Goal: Task Accomplishment & Management: Manage account settings

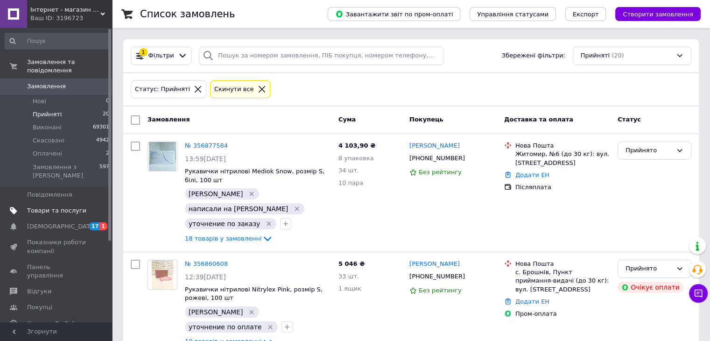
click at [65, 206] on span "Товари та послуги" at bounding box center [56, 210] width 59 height 8
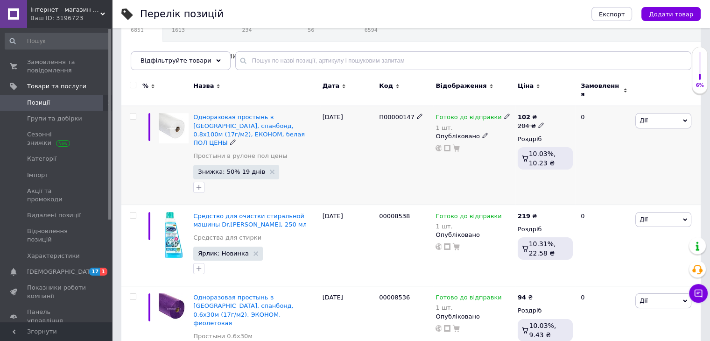
scroll to position [47, 0]
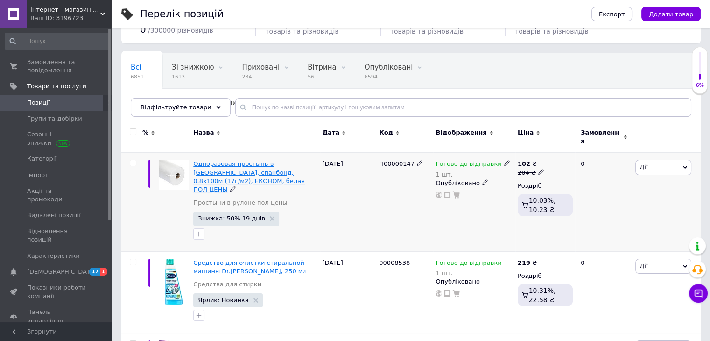
click at [261, 160] on span "Одноразовая простынь в [GEOGRAPHIC_DATA], спанбонд, 0.8х100м (17г/м2), ЕКОНОМ, …" at bounding box center [249, 176] width 112 height 33
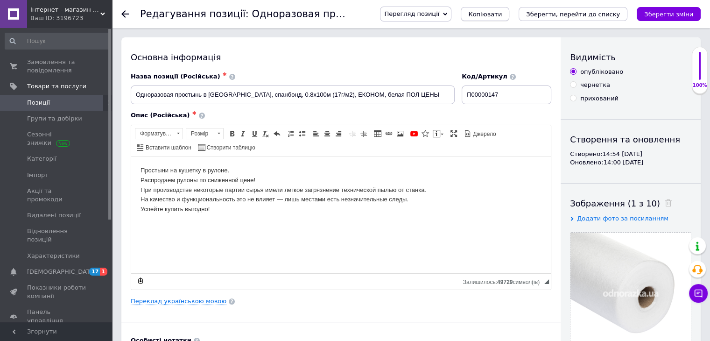
click at [502, 18] on span "Копіювати" at bounding box center [485, 14] width 34 height 7
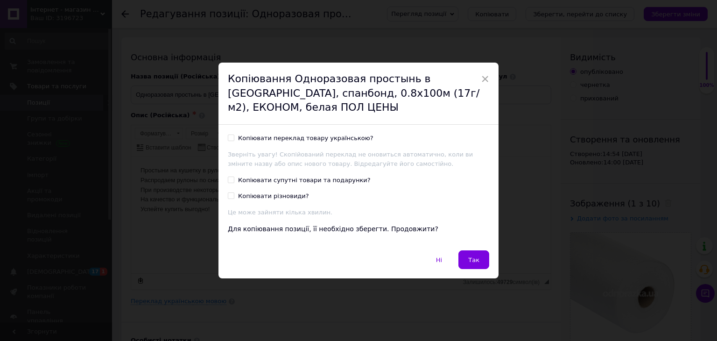
click at [279, 139] on div "Копіювати переклад товару українською?" at bounding box center [305, 138] width 135 height 8
click at [234, 139] on input "Копіювати переклад товару українською?" at bounding box center [231, 137] width 6 height 6
checkbox input "true"
click at [484, 78] on span "×" at bounding box center [485, 79] width 8 height 16
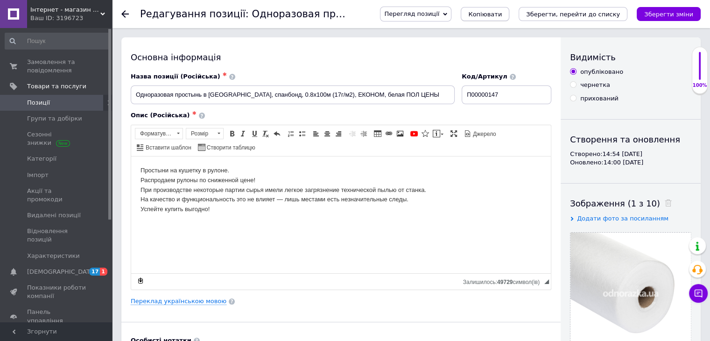
click at [502, 12] on span "Копіювати" at bounding box center [485, 14] width 34 height 7
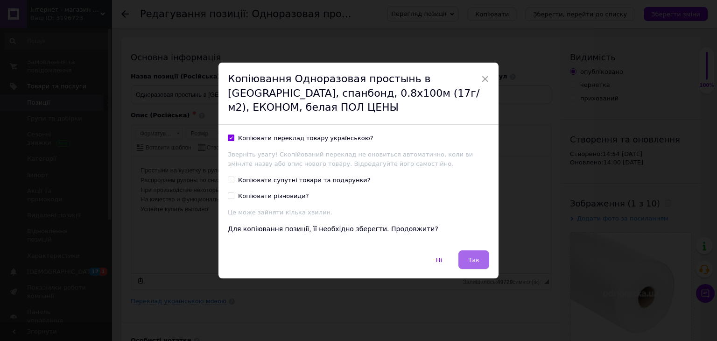
drag, startPoint x: 470, startPoint y: 256, endPoint x: 335, endPoint y: 100, distance: 206.4
click at [470, 256] on span "Так" at bounding box center [473, 259] width 11 height 7
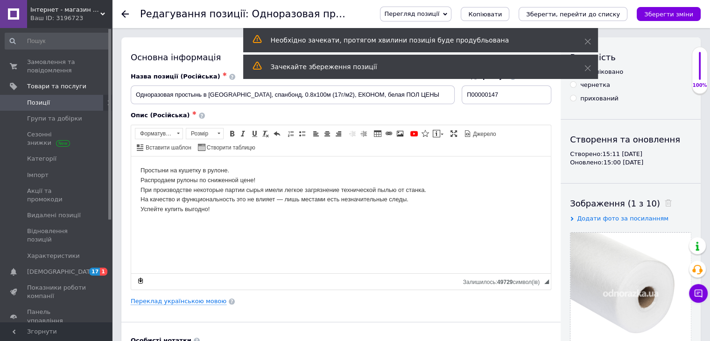
scroll to position [47, 0]
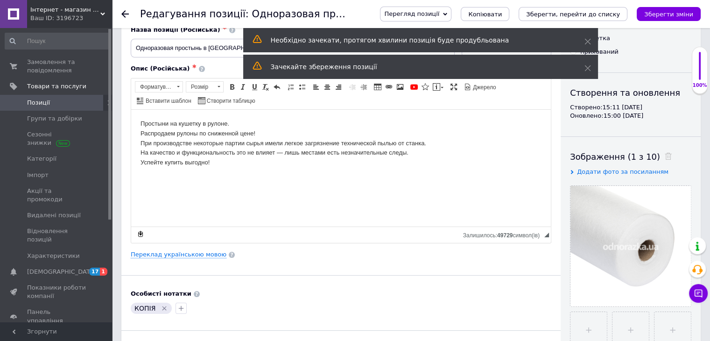
click at [162, 309] on icon "Видалити мітку" at bounding box center [164, 307] width 7 height 7
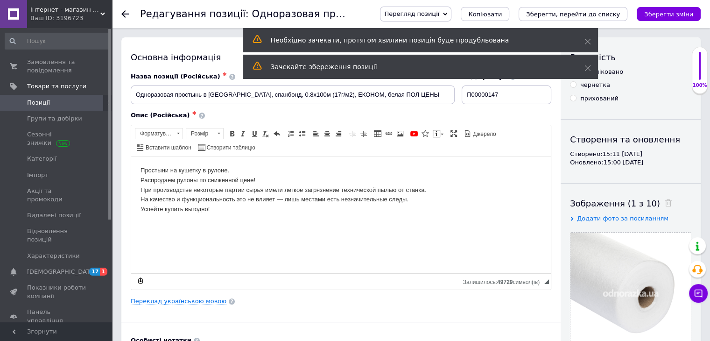
click at [602, 98] on div "прихований" at bounding box center [599, 98] width 38 height 8
click at [576, 98] on input "прихований" at bounding box center [573, 98] width 6 height 6
radio input "true"
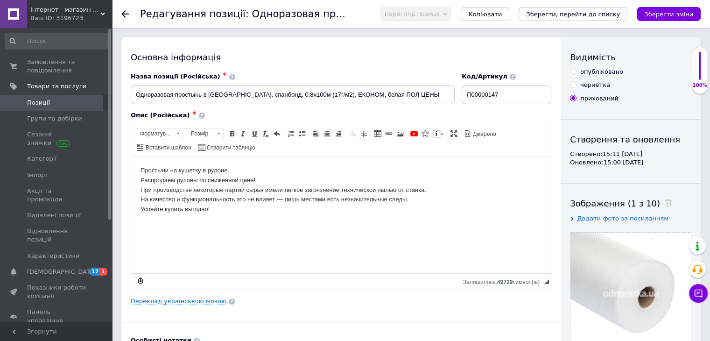
click at [605, 72] on div "опубліковано" at bounding box center [601, 72] width 43 height 8
click at [576, 72] on input "опубліковано" at bounding box center [573, 71] width 6 height 6
radio input "true"
click at [524, 101] on input "П00000147" at bounding box center [506, 94] width 90 height 19
type input "П00000154"
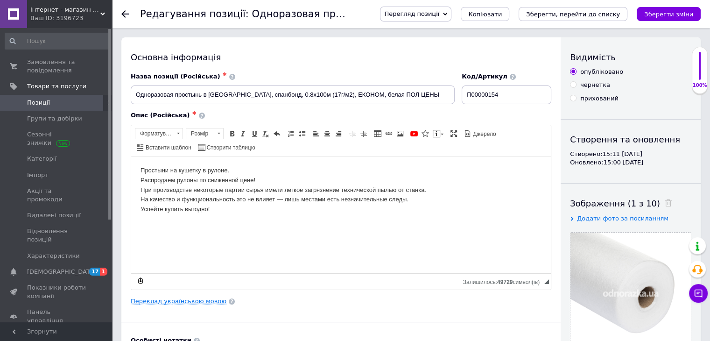
click at [196, 300] on link "Переклад українською мовою" at bounding box center [179, 300] width 96 height 7
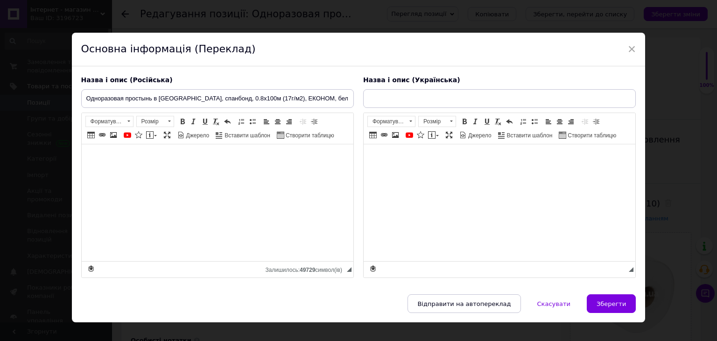
type input "Одноразове простирадло в [GEOGRAPHIC_DATA], спанбонд, 0.8х100м (17г/м2), ЕКОНОМ…"
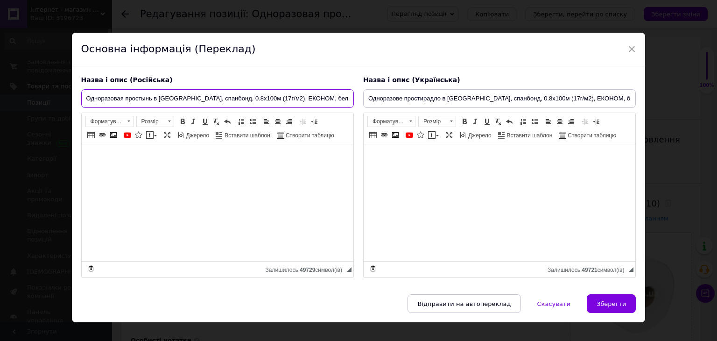
click at [247, 96] on input "Одноразовая простынь в [GEOGRAPHIC_DATA], спанбонд, 0.8х100м (17г/м2), ЕКОНОМ, …" at bounding box center [217, 98] width 272 height 19
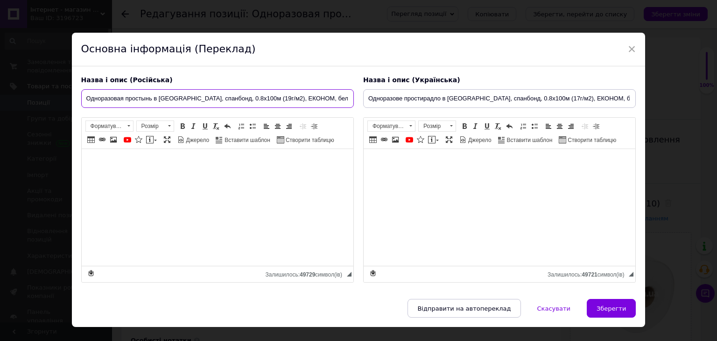
type input "Одноразовая простынь в [GEOGRAPHIC_DATA], спанбонд, 0.8х100м (19г/м2), ЕКОНОМ, …"
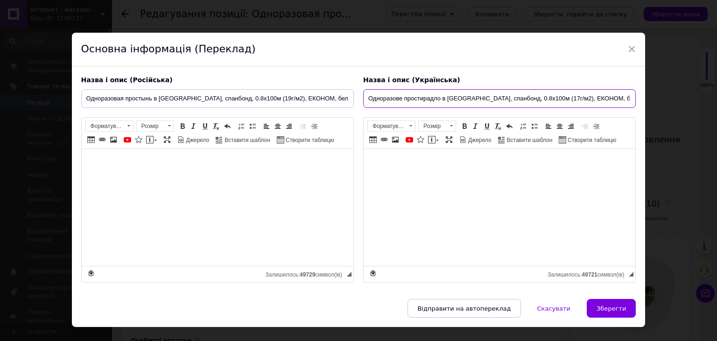
click at [532, 98] on input "Одноразове простирадло в [GEOGRAPHIC_DATA], спанбонд, 0.8х100м (17г/м2), ЕКОНОМ…" at bounding box center [499, 98] width 272 height 19
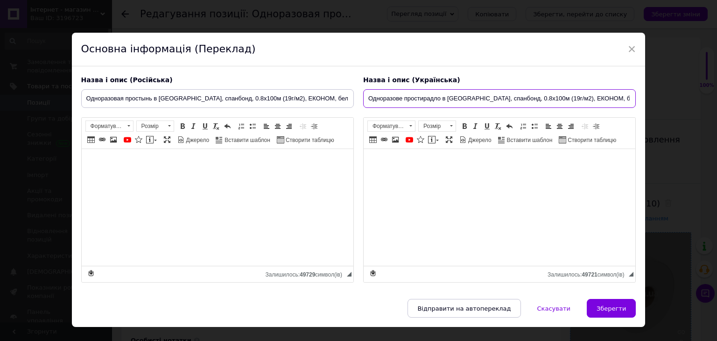
type input "Одноразове простирадло в [GEOGRAPHIC_DATA], спанбонд, 0.8х100м (19г/м2), ЕКОНОМ…"
click at [603, 307] on span "Зберегти" at bounding box center [610, 308] width 29 height 7
type input "Одноразовая простынь в [GEOGRAPHIC_DATA], спанбонд, 0.8х100м (19г/м2), ЕКОНОМ, …"
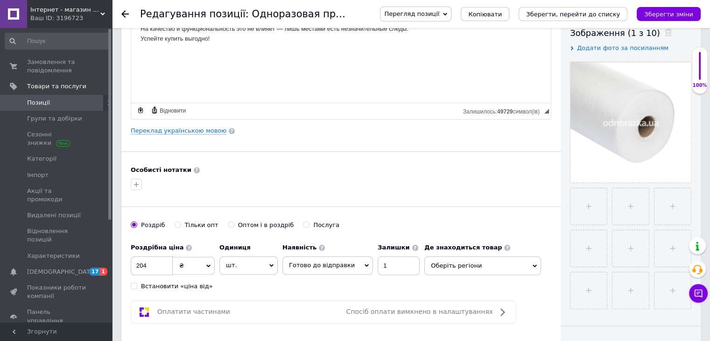
scroll to position [187, 0]
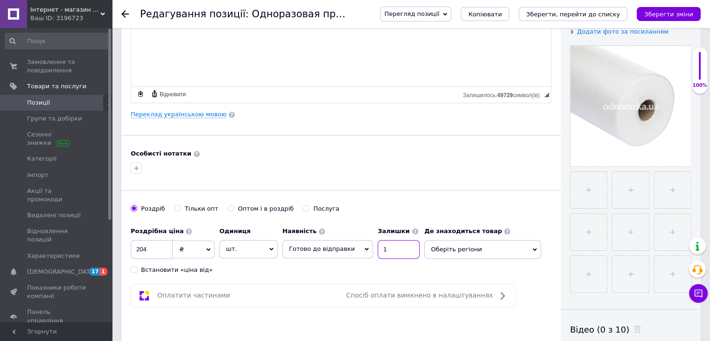
click at [384, 247] on input "1" at bounding box center [398, 249] width 42 height 19
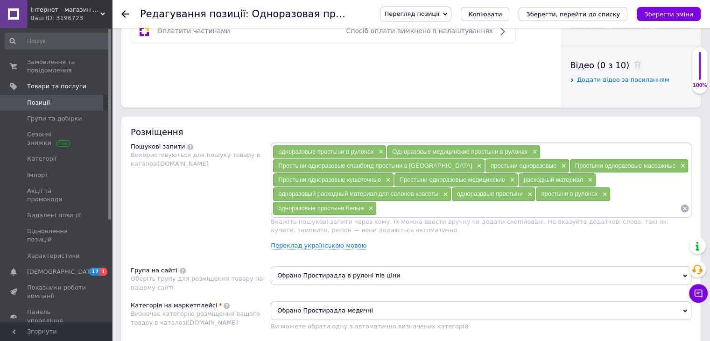
scroll to position [467, 0]
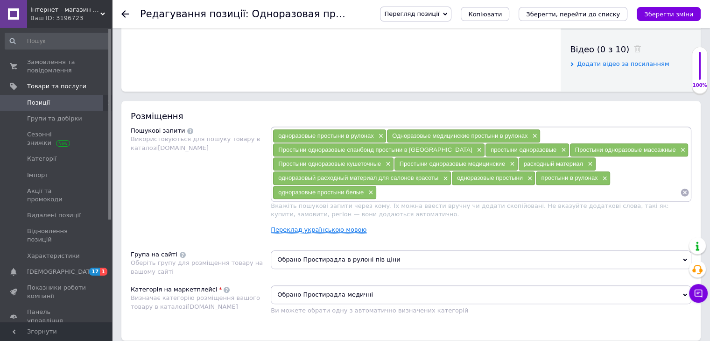
type input "5"
click at [340, 230] on link "Переклад українською мовою" at bounding box center [319, 229] width 96 height 7
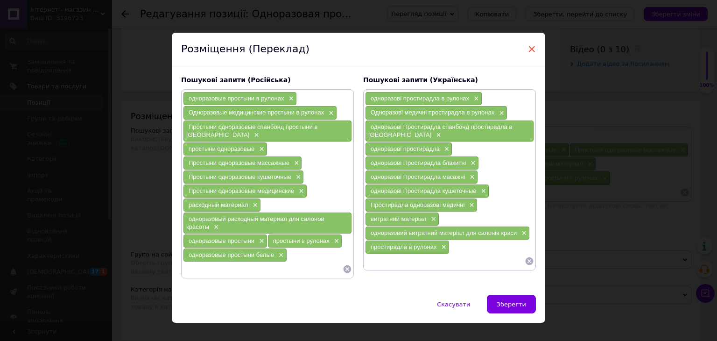
click at [528, 48] on span "×" at bounding box center [531, 49] width 8 height 16
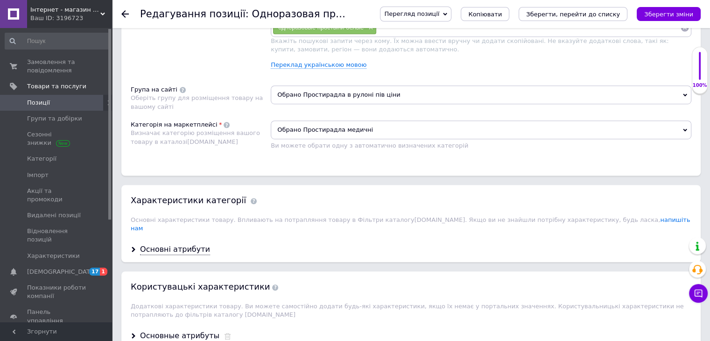
scroll to position [700, 0]
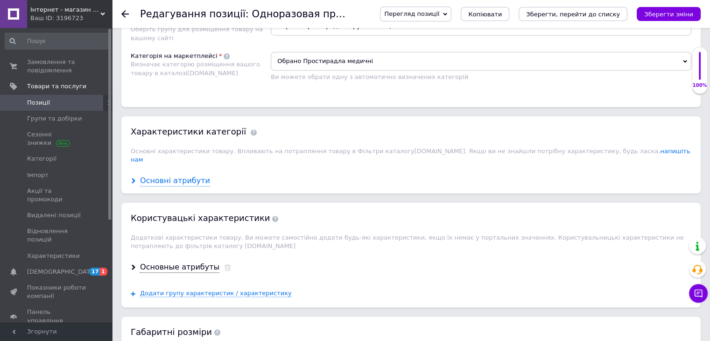
click at [178, 175] on div "Основні атрибути" at bounding box center [175, 180] width 70 height 11
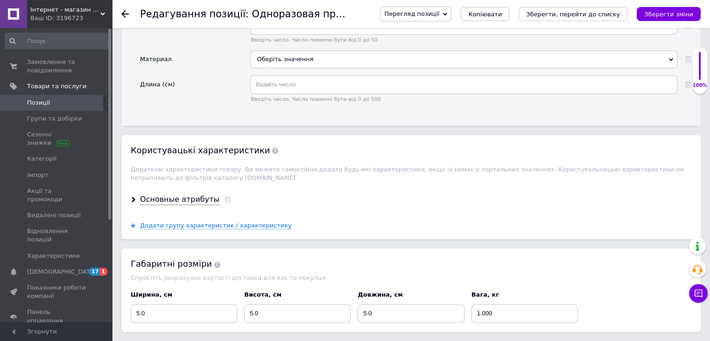
scroll to position [1073, 0]
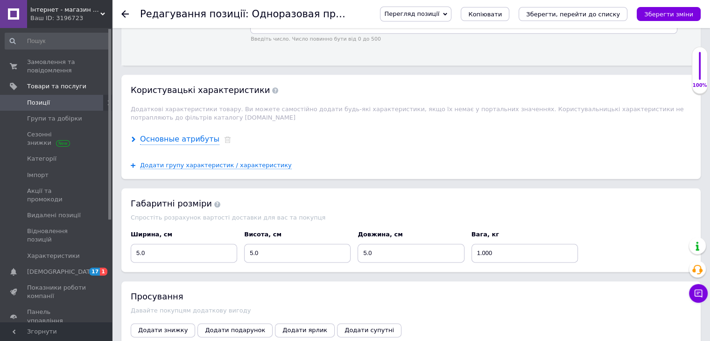
click at [175, 134] on div "Основные атрибуты" at bounding box center [179, 139] width 79 height 11
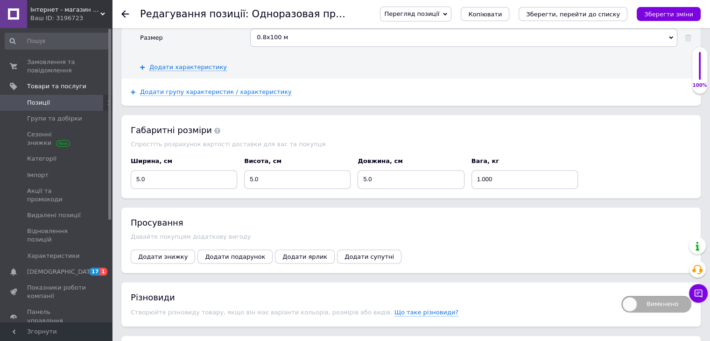
scroll to position [1260, 0]
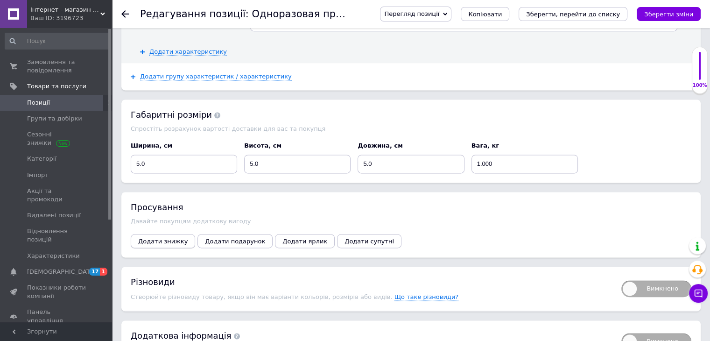
click at [173, 237] on span "Додати знижку" at bounding box center [162, 240] width 49 height 7
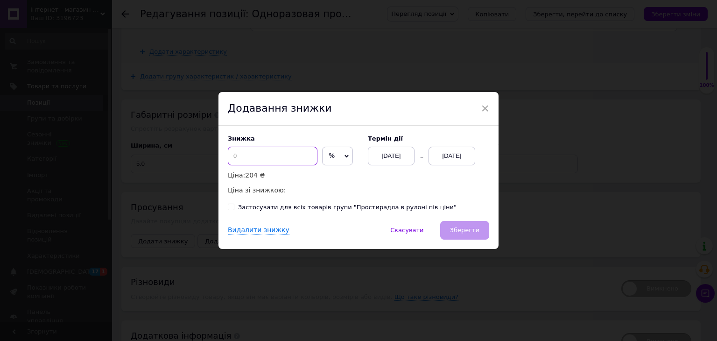
click at [271, 152] on input at bounding box center [273, 156] width 90 height 19
type input "50"
click at [230, 206] on input "Застосувати для всіх товарів групи "Простирадла в рулоні пів ціни"" at bounding box center [231, 206] width 6 height 6
checkbox input "true"
click at [452, 156] on div "[DATE]" at bounding box center [451, 156] width 47 height 19
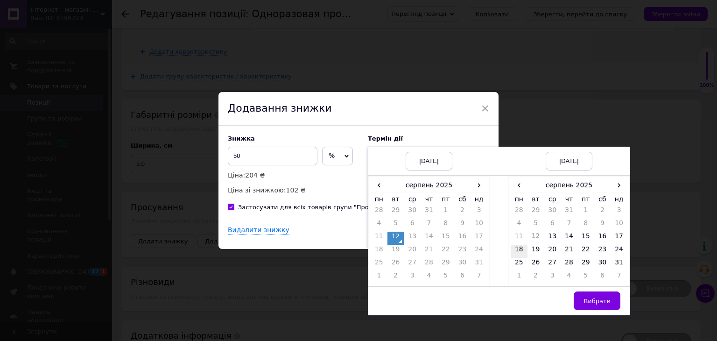
click at [518, 251] on td "18" at bounding box center [518, 250] width 17 height 13
click at [602, 299] on span "Вибрати" at bounding box center [596, 300] width 27 height 7
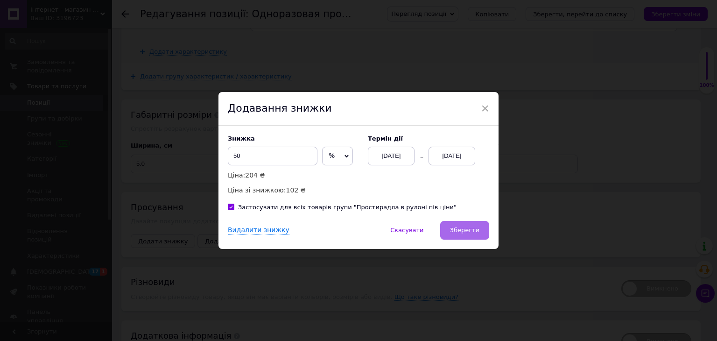
click at [459, 228] on span "Зберегти" at bounding box center [464, 229] width 29 height 7
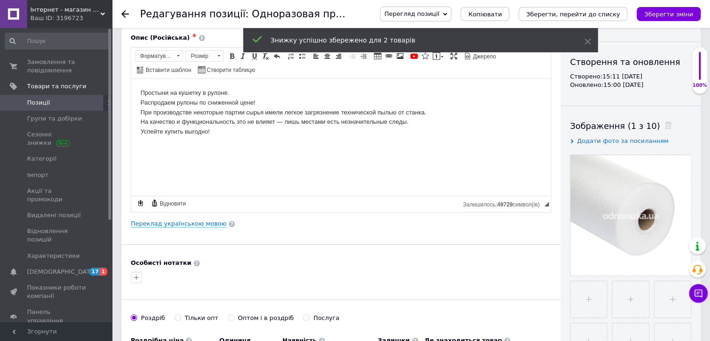
scroll to position [0, 0]
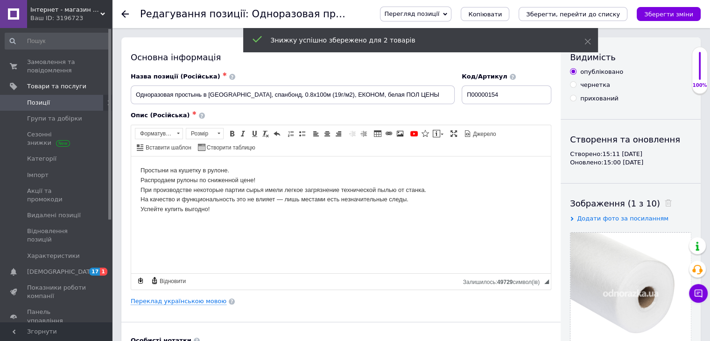
click at [599, 99] on div "прихований" at bounding box center [599, 98] width 38 height 8
click at [576, 99] on input "прихований" at bounding box center [573, 98] width 6 height 6
radio input "true"
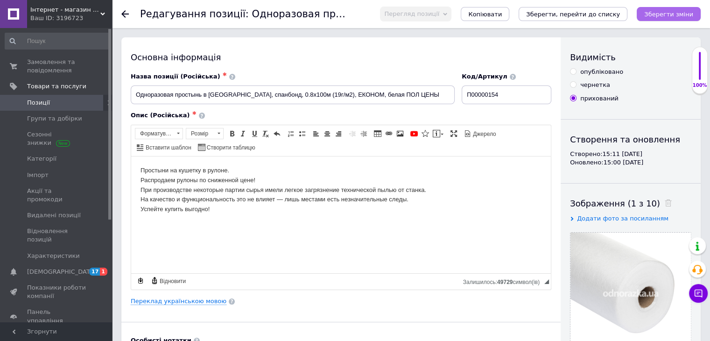
click at [670, 13] on icon "Зберегти зміни" at bounding box center [668, 14] width 49 height 7
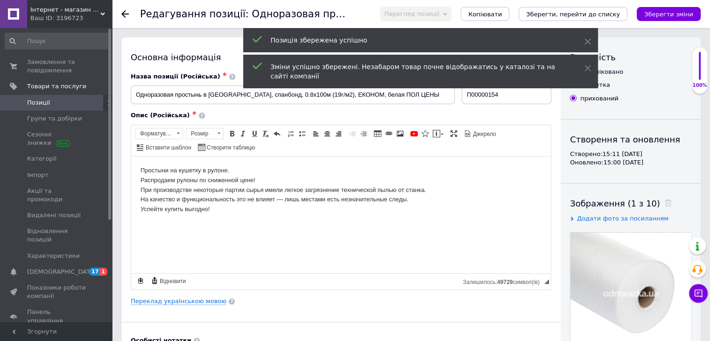
click at [41, 101] on span "Позиції" at bounding box center [38, 102] width 23 height 8
